Goal: Find specific page/section: Find specific page/section

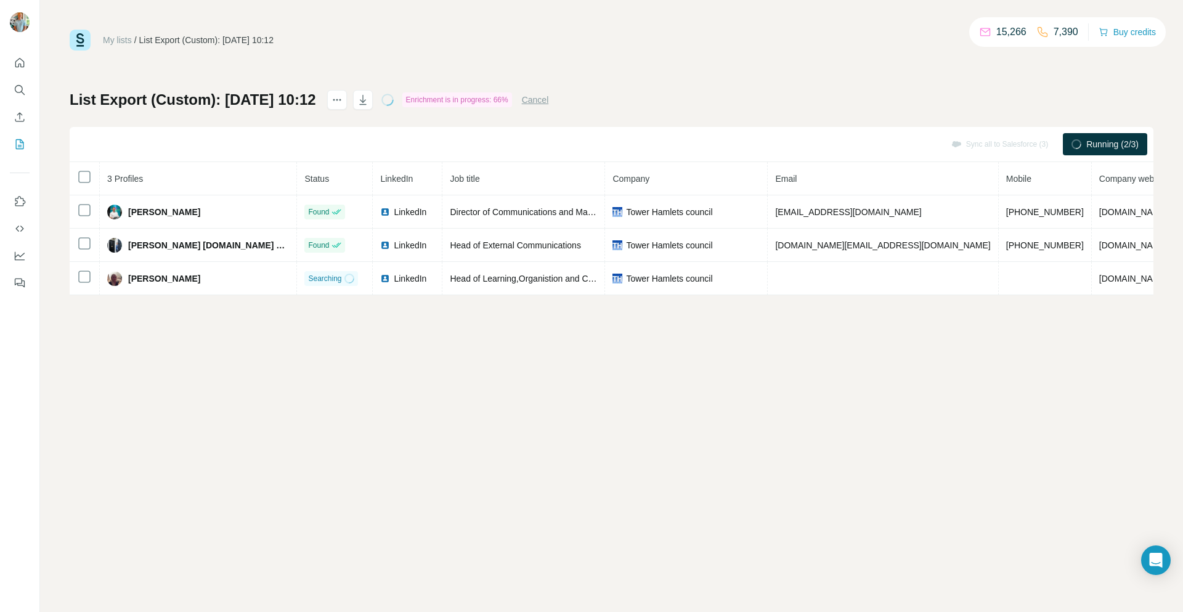
click at [309, 97] on h1 "List Export (Custom): [DATE] 10:12" at bounding box center [193, 100] width 246 height 20
drag, startPoint x: 185, startPoint y: 98, endPoint x: 147, endPoint y: 97, distance: 38.2
click at [181, 97] on h1 "List Export (Custom): [DATE] 10:12" at bounding box center [193, 100] width 246 height 20
drag, startPoint x: 147, startPoint y: 97, endPoint x: 258, endPoint y: 100, distance: 111.5
click at [226, 100] on h1 "List Export (Custom): [DATE] 10:12" at bounding box center [193, 100] width 246 height 20
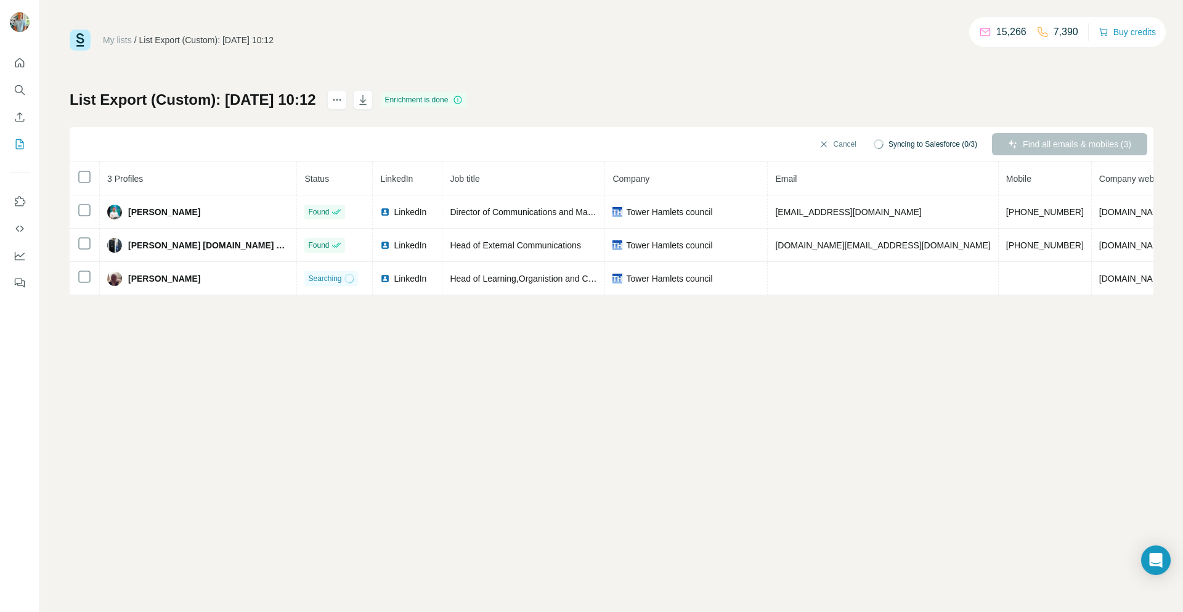
click at [286, 102] on h1 "List Export (Custom): [DATE] 10:12" at bounding box center [193, 100] width 246 height 20
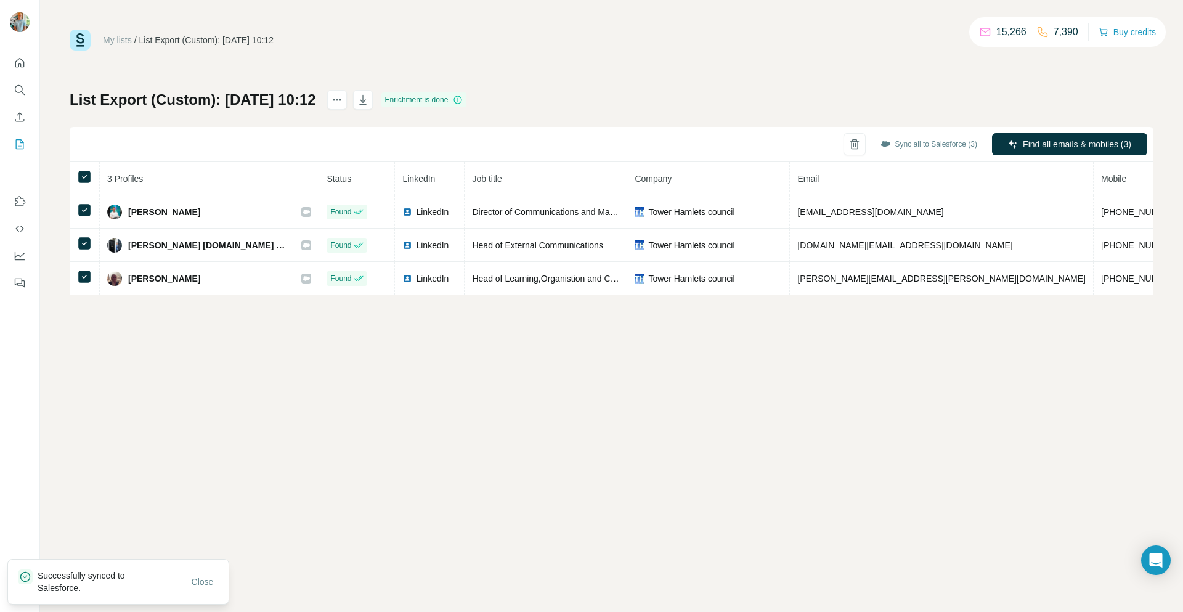
drag, startPoint x: 228, startPoint y: 100, endPoint x: 342, endPoint y: 102, distance: 114.0
click at [316, 102] on h1 "List Export (Custom): [DATE] 10:12" at bounding box center [193, 100] width 246 height 20
copy h1 "[DATE] 10:12"
